Goal: Task Accomplishment & Management: Manage account settings

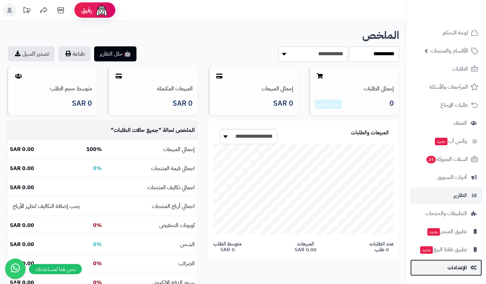
click at [444, 274] on link "الإعدادات" at bounding box center [447, 268] width 72 height 16
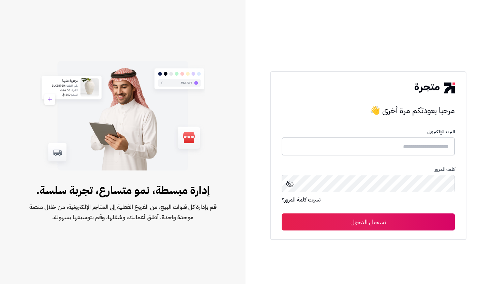
click at [399, 146] on input "text" at bounding box center [368, 147] width 173 height 18
type input "**********"
click at [282, 214] on button "تسجيل الدخول" at bounding box center [368, 222] width 173 height 17
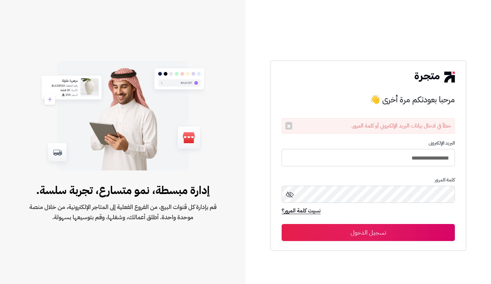
click at [288, 197] on icon at bounding box center [290, 195] width 8 height 6
click at [282, 225] on button "تسجيل الدخول" at bounding box center [368, 233] width 173 height 17
click at [288, 195] on icon at bounding box center [290, 195] width 8 height 8
click at [282, 225] on button "تسجيل الدخول" at bounding box center [368, 233] width 173 height 17
click at [291, 193] on icon at bounding box center [290, 194] width 8 height 8
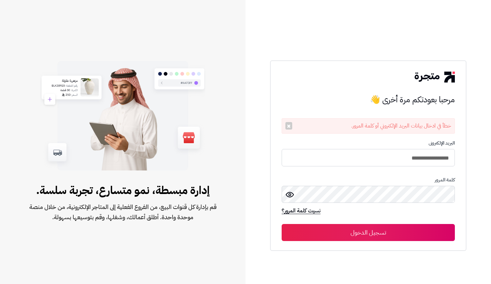
click at [361, 183] on div "كلمة المرور" at bounding box center [368, 192] width 173 height 30
click at [282, 225] on button "تسجيل الدخول" at bounding box center [368, 233] width 173 height 17
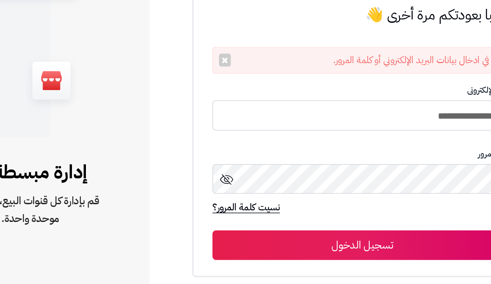
drag, startPoint x: 279, startPoint y: 215, endPoint x: 289, endPoint y: 195, distance: 22.7
click at [289, 195] on form "**********" at bounding box center [368, 191] width 173 height 101
click at [289, 195] on icon at bounding box center [290, 195] width 8 height 6
click at [289, 195] on circle at bounding box center [290, 195] width 2 height 2
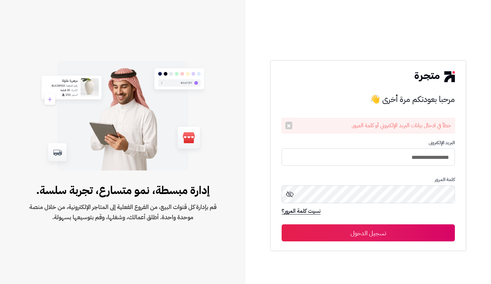
click at [291, 194] on icon at bounding box center [290, 194] width 8 height 8
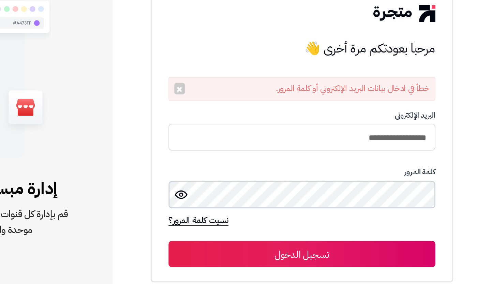
click at [282, 225] on button "تسجيل الدخول" at bounding box center [368, 233] width 173 height 17
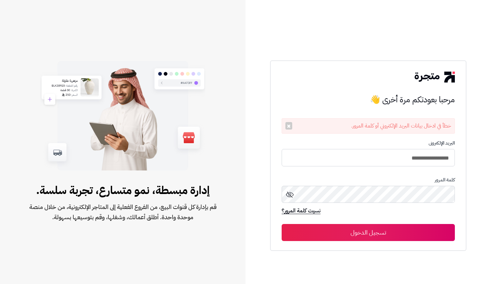
click at [291, 193] on icon at bounding box center [290, 195] width 8 height 8
click at [282, 225] on button "تسجيل الدخول" at bounding box center [368, 233] width 173 height 17
click at [289, 200] on span at bounding box center [290, 196] width 8 height 11
click at [282, 225] on button "تسجيل الدخول" at bounding box center [368, 233] width 173 height 17
click at [291, 200] on span at bounding box center [290, 196] width 8 height 11
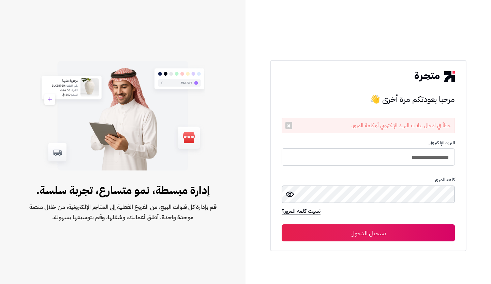
click at [282, 225] on button "تسجيل الدخول" at bounding box center [368, 233] width 173 height 17
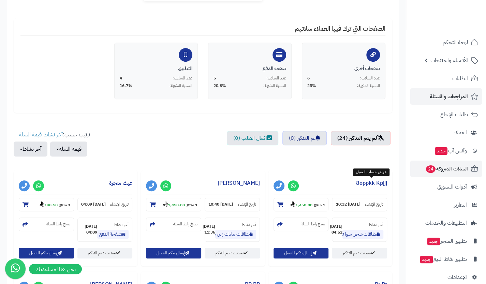
scroll to position [126, 0]
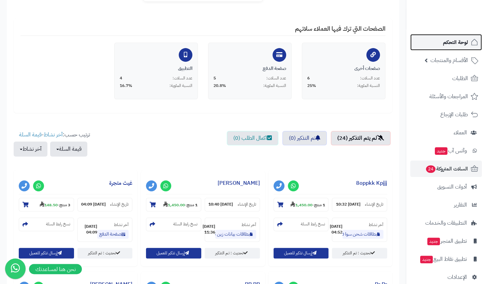
click at [463, 42] on span "لوحة التحكم" at bounding box center [455, 43] width 25 height 10
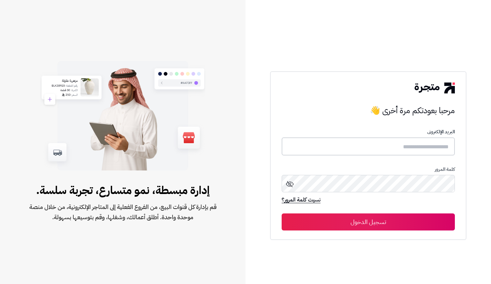
click at [432, 147] on input "text" at bounding box center [368, 147] width 173 height 18
type input "**********"
click at [282, 214] on button "تسجيل الدخول" at bounding box center [368, 222] width 173 height 17
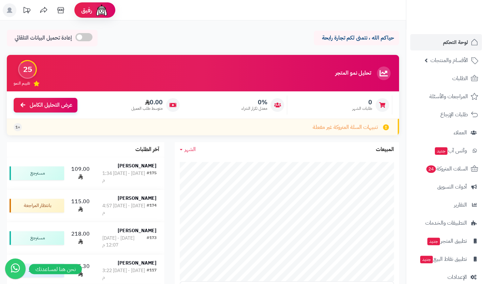
scroll to position [10, 0]
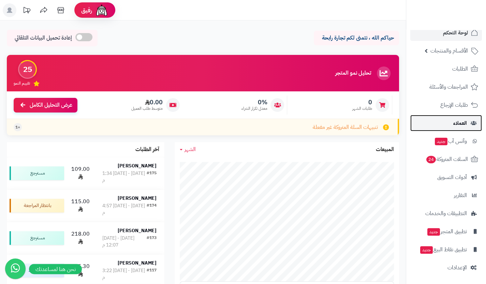
click at [460, 127] on span "العملاء" at bounding box center [461, 123] width 14 height 10
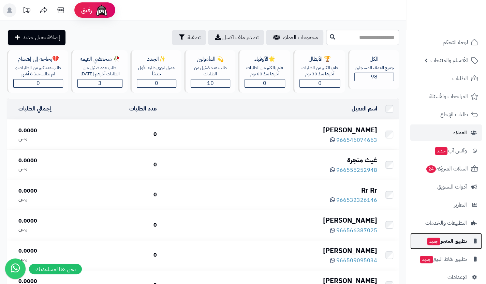
click at [444, 245] on span "تطبيق المتجر جديد" at bounding box center [447, 242] width 40 height 10
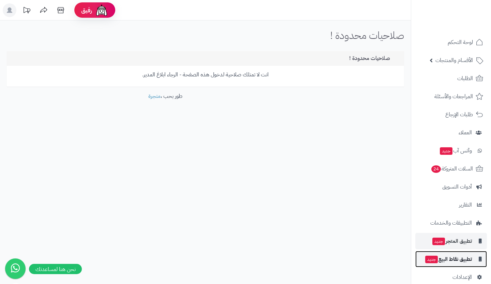
click at [445, 257] on span "تطبيق نقاط البيع جديد" at bounding box center [448, 260] width 47 height 10
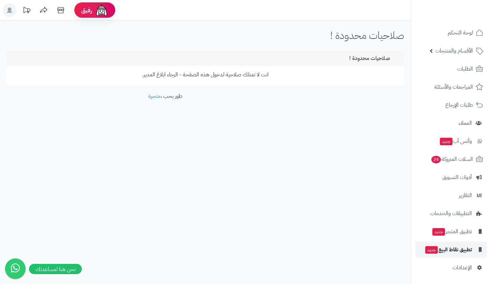
click at [451, 252] on span "تطبيق نقاط البيع جديد" at bounding box center [448, 250] width 47 height 10
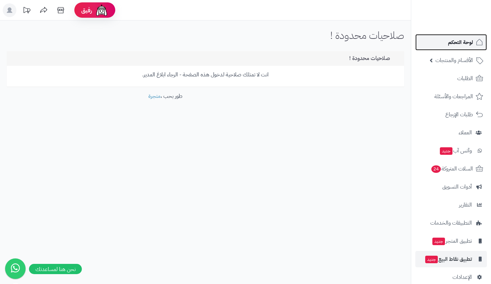
click at [448, 50] on link "لوحة التحكم" at bounding box center [452, 42] width 72 height 16
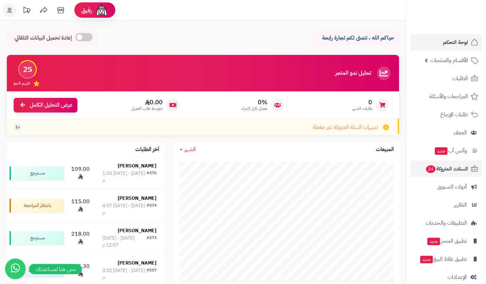
scroll to position [10, 0]
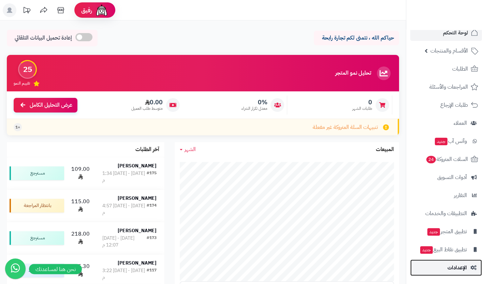
click at [461, 275] on link "الإعدادات" at bounding box center [447, 268] width 72 height 16
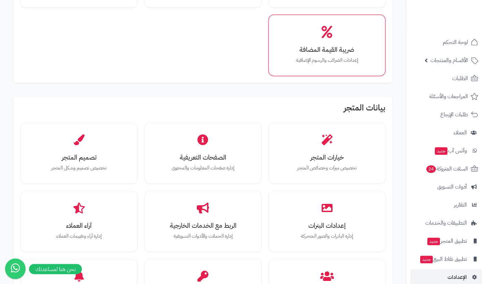
scroll to position [116, 0]
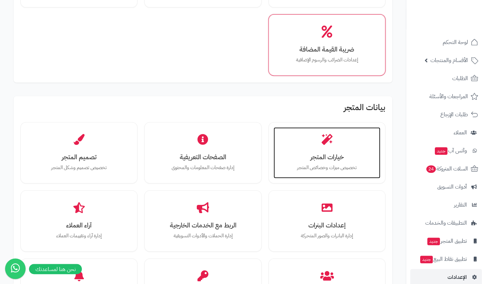
click at [356, 176] on div "خيارات المتجر تخصيص ميزات وخصائص المتجر" at bounding box center [327, 152] width 107 height 51
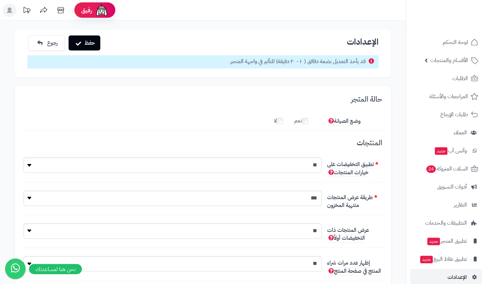
scroll to position [5, 0]
click at [243, 158] on select "** ***" at bounding box center [173, 165] width 298 height 15
click at [254, 196] on select "**********" at bounding box center [173, 198] width 298 height 15
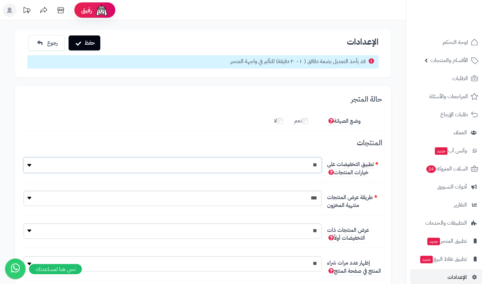
drag, startPoint x: 270, startPoint y: 168, endPoint x: 314, endPoint y: 198, distance: 52.8
click at [314, 198] on fieldset "**********" at bounding box center [203, 209] width 359 height 227
click at [253, 141] on h3 "المنتجات" at bounding box center [203, 145] width 359 height 13
click at [270, 195] on select "**********" at bounding box center [173, 198] width 298 height 15
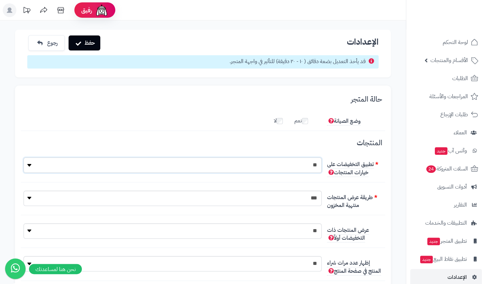
click at [287, 166] on select "** ***" at bounding box center [173, 165] width 298 height 15
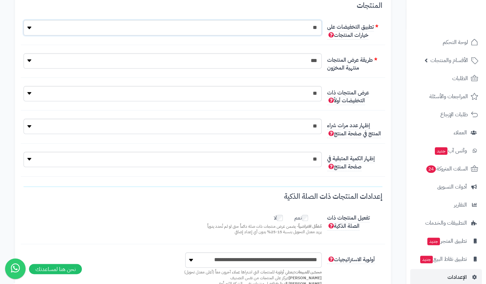
scroll to position [138, 0]
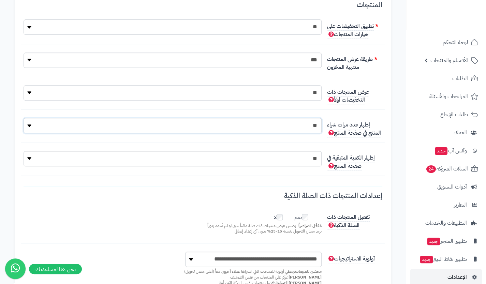
click at [302, 124] on select "**********" at bounding box center [173, 125] width 298 height 15
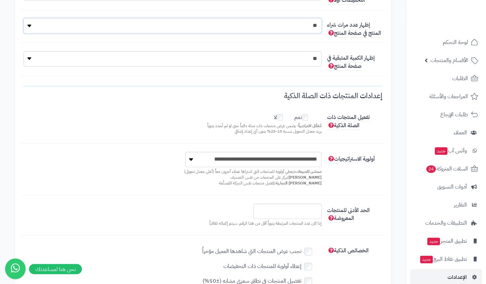
scroll to position [253, 0]
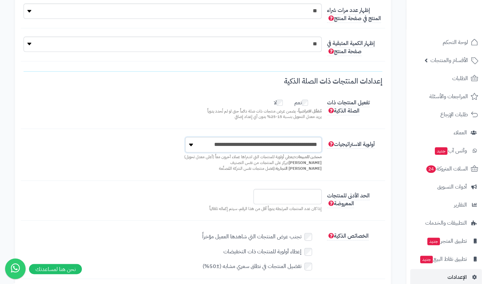
click at [300, 145] on select "**********" at bounding box center [253, 144] width 137 height 15
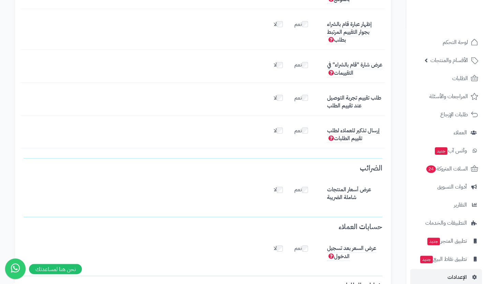
scroll to position [1090, 0]
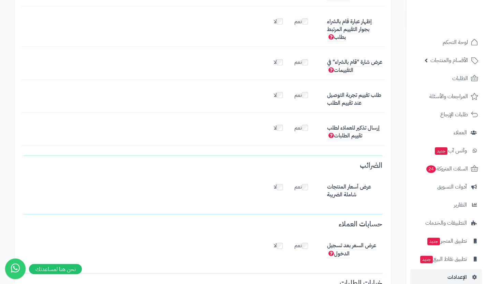
click at [280, 200] on fieldset "الضرائب عرض أسعار المنتجات شاملة الضريبة نعم لا" at bounding box center [203, 183] width 359 height 59
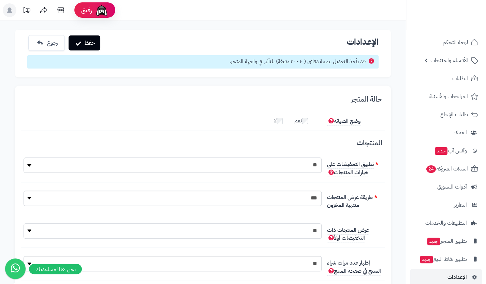
scroll to position [3, 0]
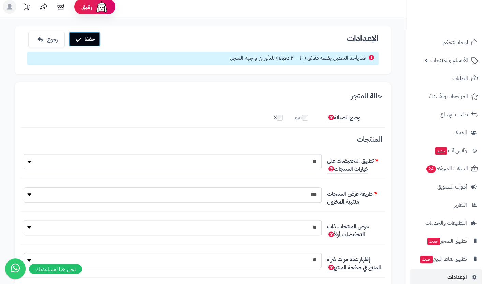
click at [84, 41] on button "حفظ" at bounding box center [85, 39] width 32 height 15
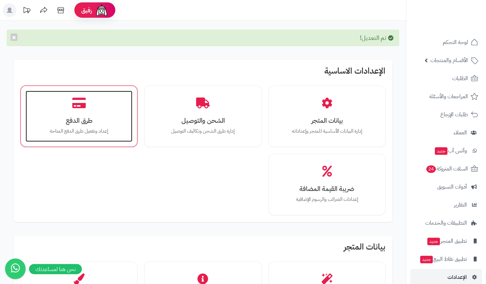
click at [98, 113] on div "طرق الدفع إعداد وتفعيل طرق الدفع المتاحة" at bounding box center [79, 116] width 107 height 51
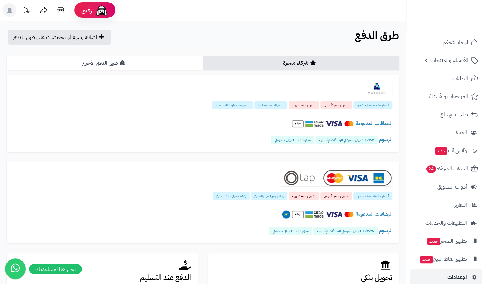
click at [110, 58] on link "طرق الدفع الأخرى" at bounding box center [105, 63] width 196 height 14
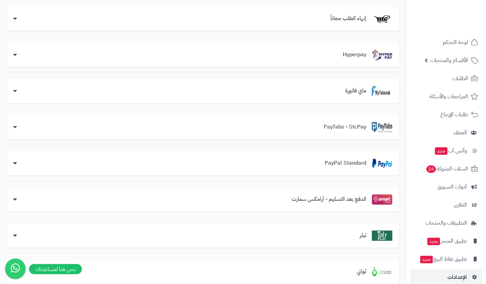
scroll to position [110, 0]
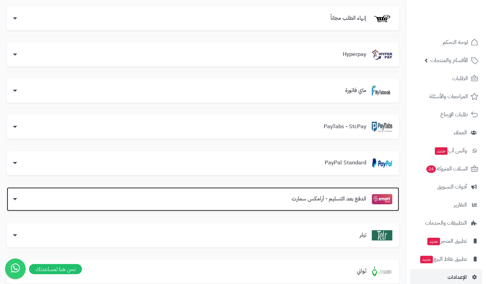
click at [236, 198] on div "الدفع بعد التسليم - أرامكس سمارت" at bounding box center [203, 199] width 379 height 10
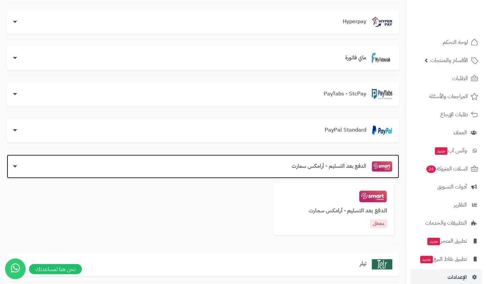
scroll to position [0, 0]
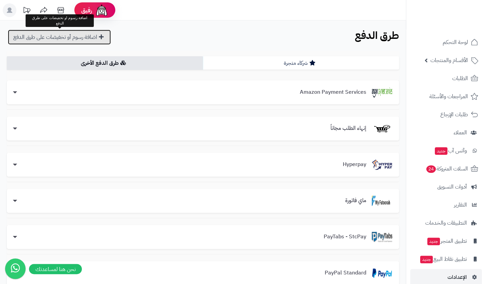
click at [97, 31] on link "اضافة رسوم أو تخفيضات على طرق الدفع" at bounding box center [59, 37] width 103 height 15
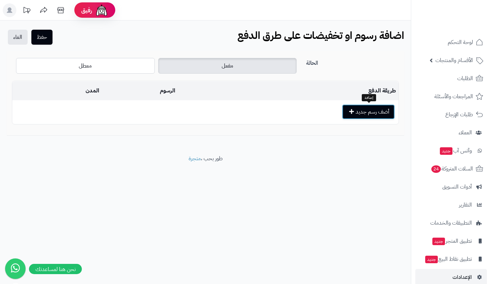
click at [359, 105] on button "أضف رسم جديد" at bounding box center [368, 111] width 53 height 15
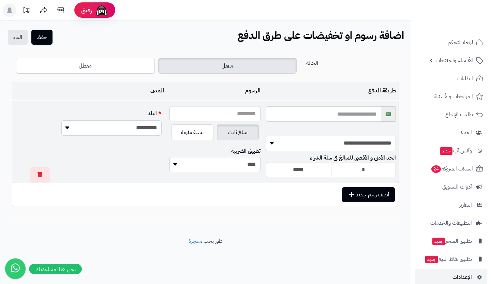
click at [350, 139] on select "**********" at bounding box center [331, 143] width 130 height 15
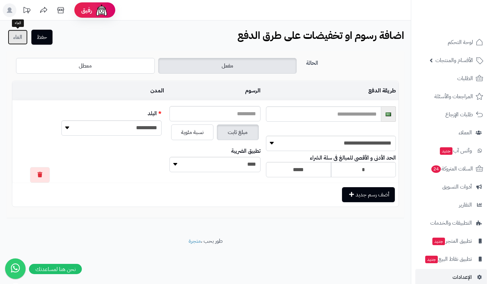
click at [19, 35] on link "الغاء" at bounding box center [18, 37] width 20 height 15
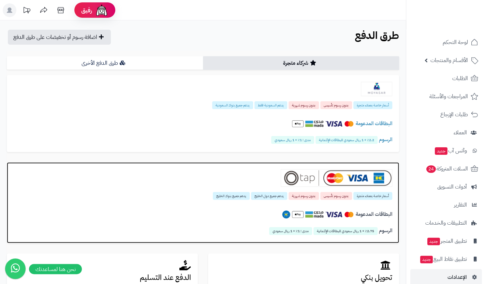
click at [315, 178] on img at bounding box center [337, 178] width 112 height 18
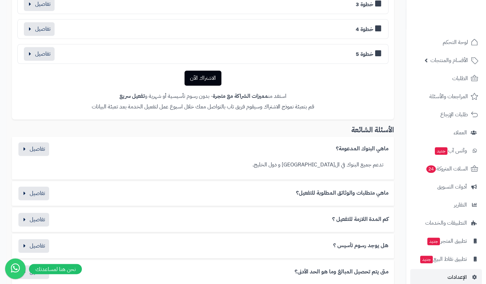
scroll to position [499, 0]
